Goal: Navigation & Orientation: Find specific page/section

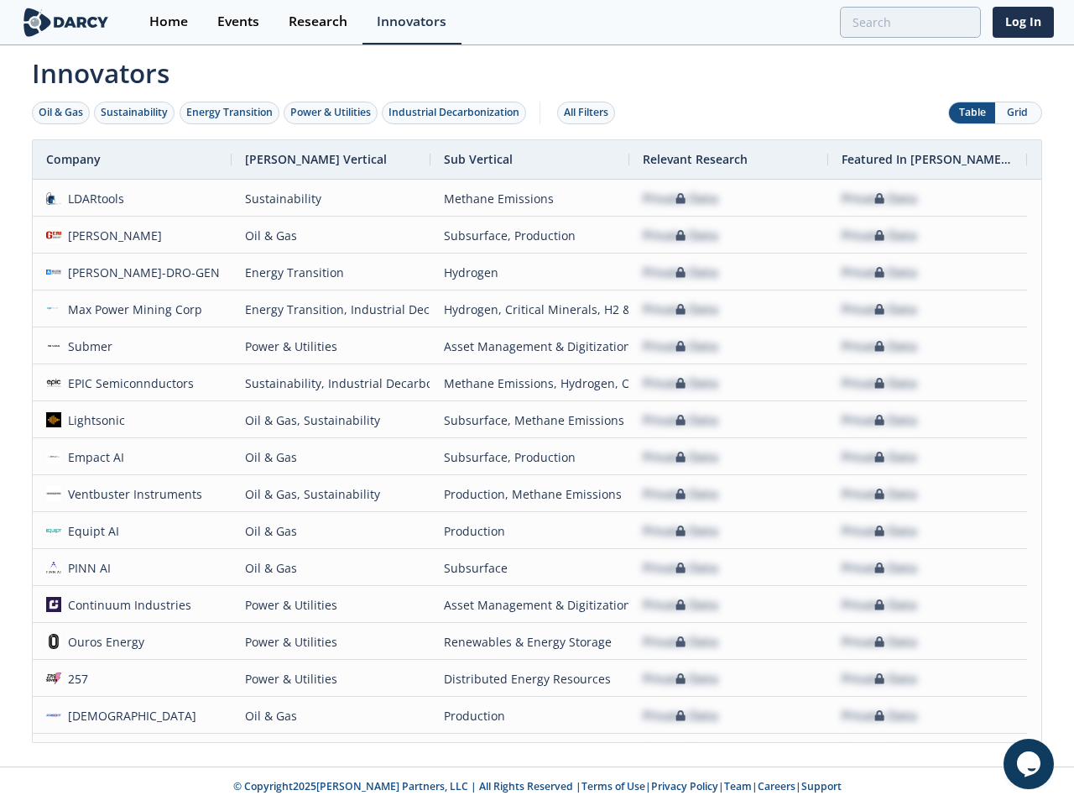
click at [61, 112] on div "Oil & Gas" at bounding box center [61, 112] width 44 height 15
click at [135, 112] on div "Sustainability" at bounding box center [134, 112] width 67 height 15
click at [230, 112] on div "Energy Transition" at bounding box center [229, 112] width 86 height 15
click at [332, 112] on div "Power & Utilities" at bounding box center [330, 112] width 81 height 15
